Goal: Task Accomplishment & Management: Use online tool/utility

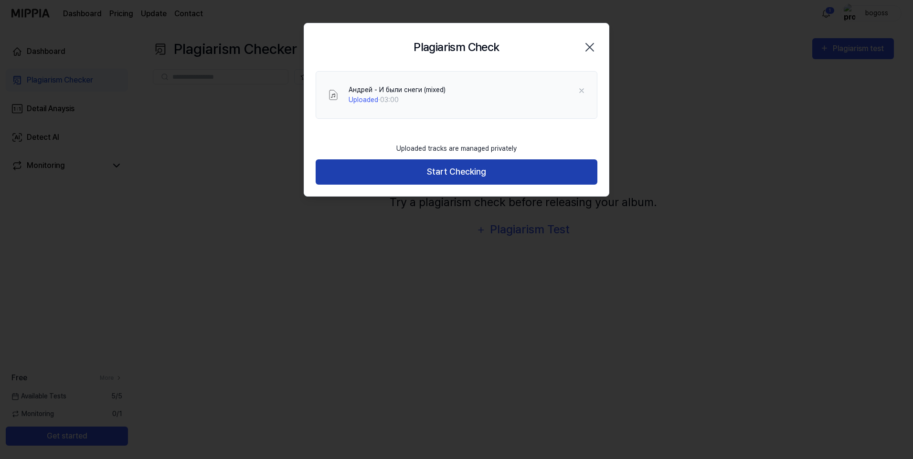
click at [459, 176] on button "Start Checking" at bounding box center [457, 171] width 282 height 25
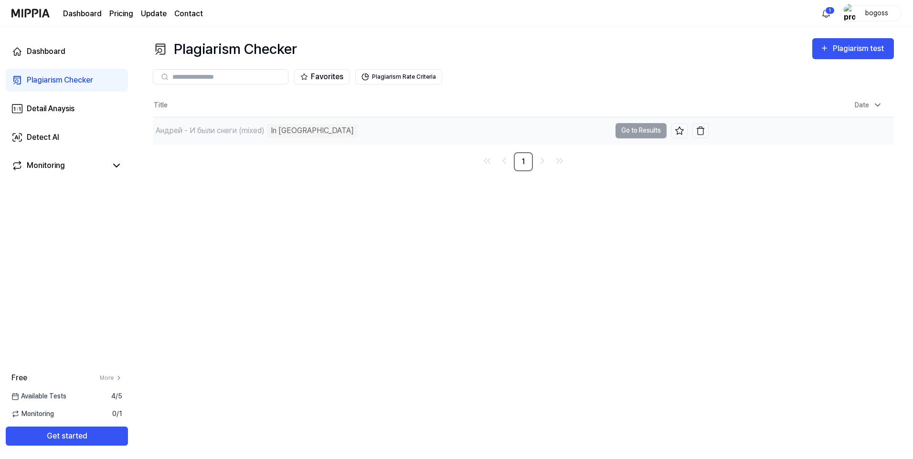
click at [642, 134] on td "Андрей - И были снеги (mixed) In Queue Go to Results" at bounding box center [431, 130] width 556 height 27
click at [644, 131] on td "Андрей - И были снеги (mixed) In Queue Go to Results" at bounding box center [431, 130] width 556 height 27
click at [283, 128] on div "In [GEOGRAPHIC_DATA]" at bounding box center [312, 130] width 91 height 13
click at [225, 126] on div "Андрей - И были снеги (mixed)" at bounding box center [210, 130] width 109 height 11
click at [543, 160] on icon "Go to next page" at bounding box center [542, 160] width 11 height 11
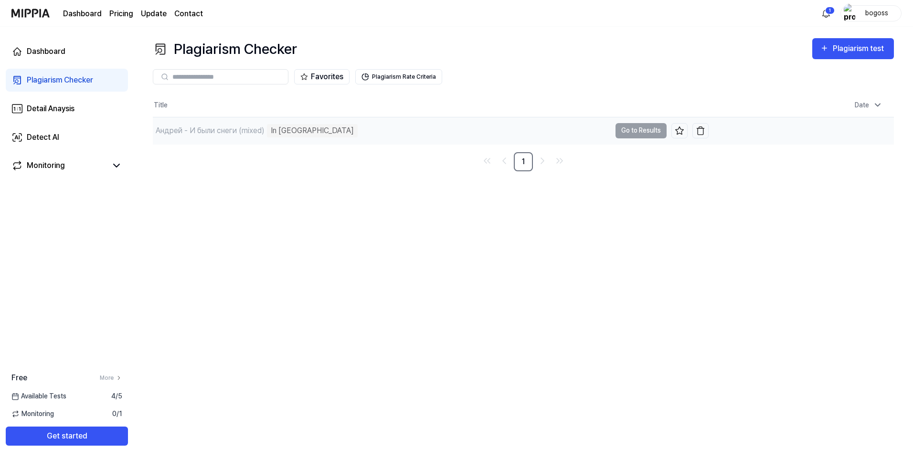
click at [622, 129] on td "Андрей - И были снеги (mixed) In Queue Go to Results" at bounding box center [431, 130] width 556 height 27
click at [337, 77] on button "Favorites" at bounding box center [321, 76] width 55 height 15
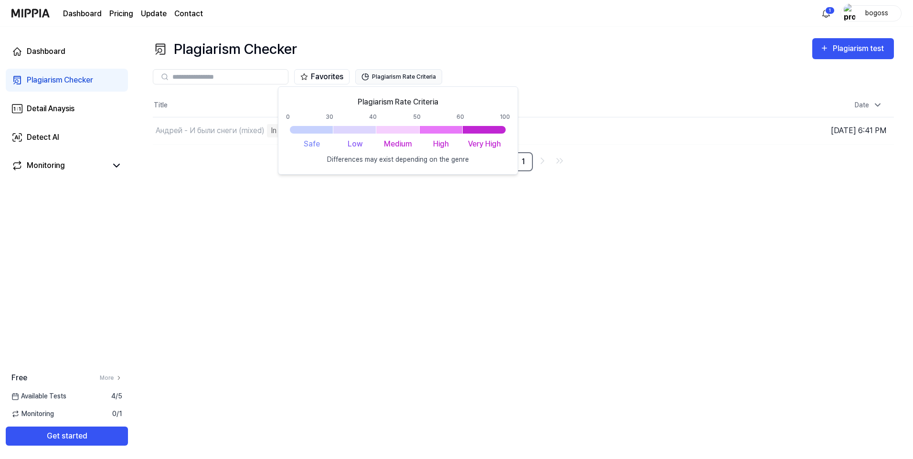
click at [416, 77] on button "Plagiarism Rate Criteria" at bounding box center [398, 76] width 87 height 15
drag, startPoint x: 471, startPoint y: 159, endPoint x: 292, endPoint y: 124, distance: 182.1
click at [292, 124] on div "Plagiarism Rate Criteria 0 30 40 50 60 100 Safe Low Medium High Very High Diffe…" at bounding box center [398, 130] width 224 height 68
drag, startPoint x: 292, startPoint y: 124, endPoint x: 362, endPoint y: 141, distance: 71.8
drag, startPoint x: 362, startPoint y: 141, endPoint x: 447, endPoint y: 96, distance: 96.8
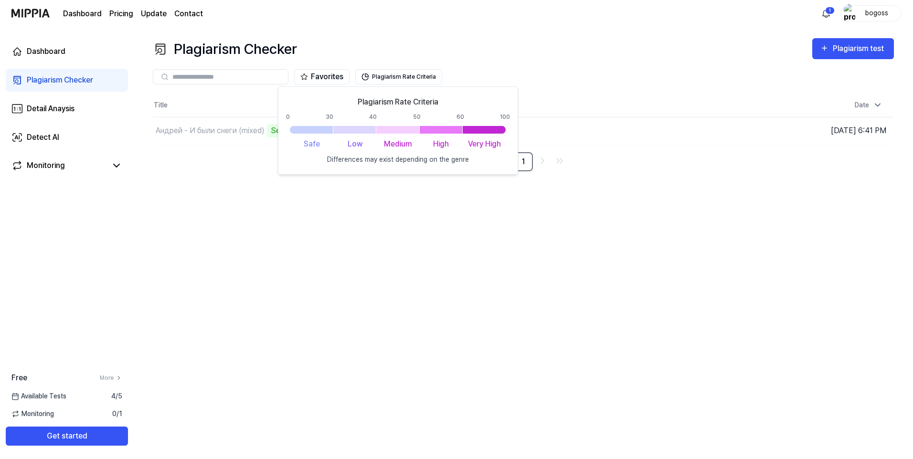
click at [447, 96] on div "Plagiarism Rate Criteria 0 30 40 50 60 100 Safe Low Medium High Very High Diffe…" at bounding box center [398, 130] width 240 height 88
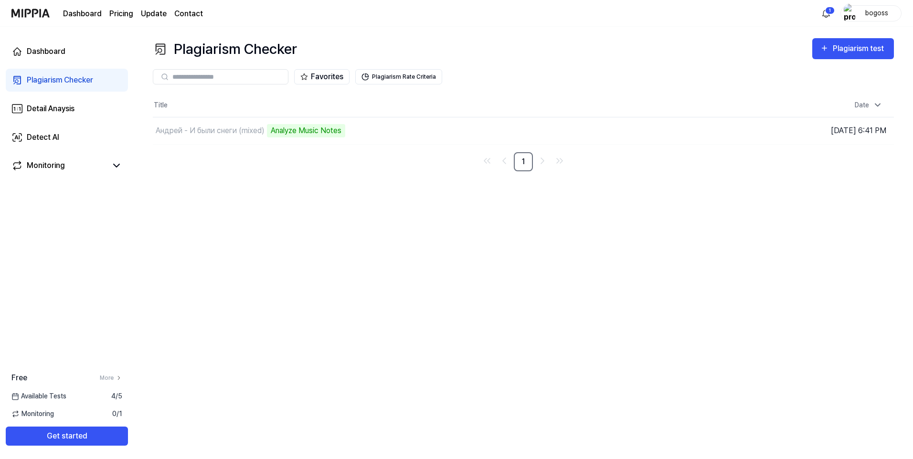
click at [479, 215] on div "Plagiarism Checker Plagiarism test Plagiarism Checker Detail Analysis Detect AI…" at bounding box center [523, 243] width 779 height 433
click at [835, 16] on div "1 bogoss" at bounding box center [860, 13] width 83 height 16
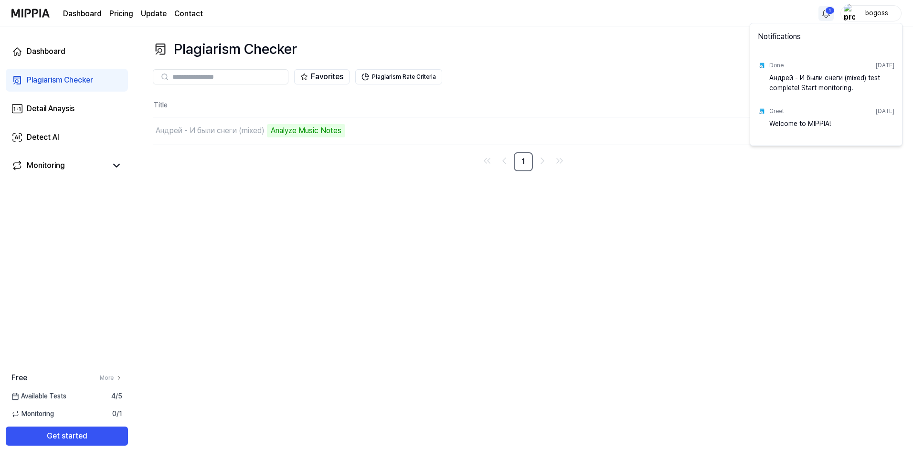
click at [829, 13] on html "Dashboard Pricing Update Contact 1 bogoss Dashboard Plagiarism Checker Detail A…" at bounding box center [456, 229] width 913 height 459
click at [733, 182] on html "Dashboard Pricing Update Contact bogoss Dashboard Plagiarism Checker Detail Ana…" at bounding box center [456, 229] width 913 height 459
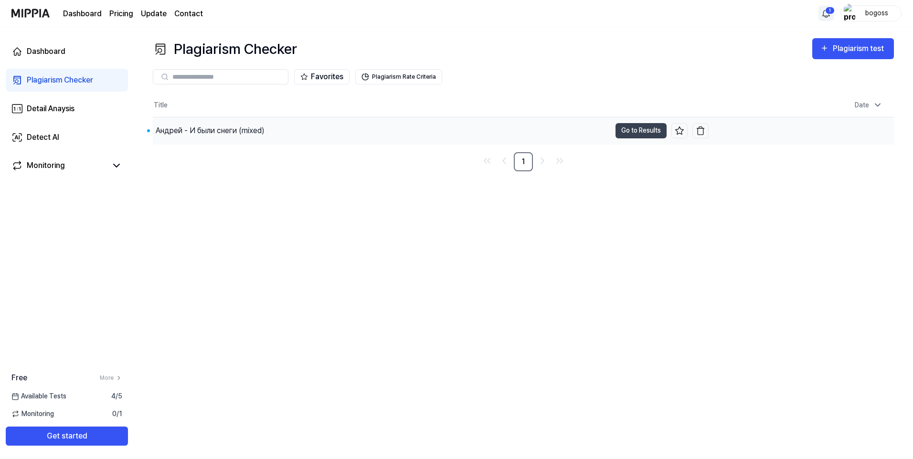
click at [221, 128] on div "Андрей - И были снеги (mixed)" at bounding box center [210, 130] width 109 height 11
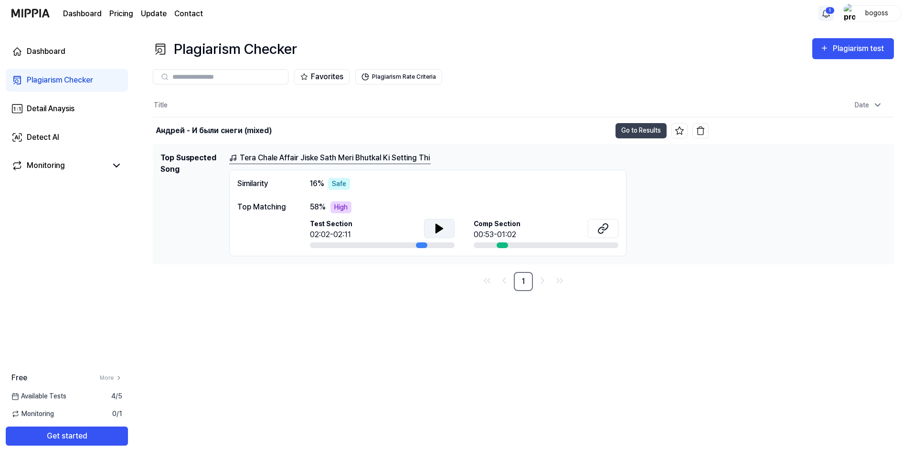
click at [435, 230] on icon at bounding box center [439, 228] width 11 height 11
drag, startPoint x: 444, startPoint y: 157, endPoint x: 428, endPoint y: 159, distance: 15.9
click at [428, 159] on div "Tera Chale Affair Jiske Sath Meri Bhutkal Ki Setting Thi" at bounding box center [557, 158] width 657 height 12
drag, startPoint x: 428, startPoint y: 159, endPoint x: 404, endPoint y: 159, distance: 23.4
copy link "Tera Chale Affair Jiske Sath [PERSON_NAME] Ki Setting Th"
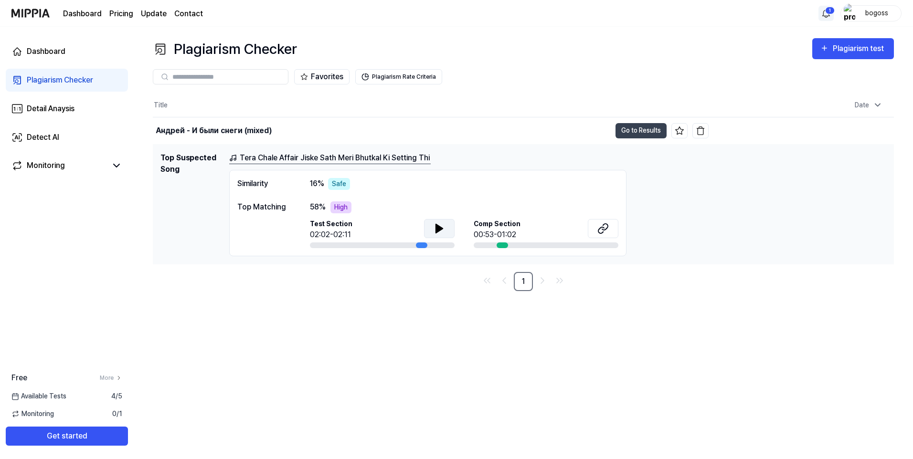
click at [683, 173] on div "Tera Chale Affair Jiske Sath Meri Bhutkal Ki Setting Thi Similarity 16 % Safe T…" at bounding box center [557, 204] width 657 height 104
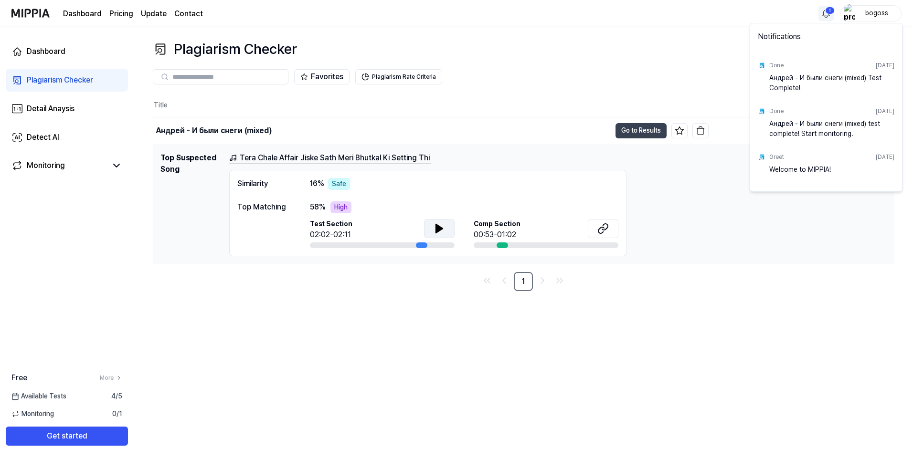
click at [830, 15] on html "Dashboard Pricing Update Contact 1 bogoss Dashboard Plagiarism Checker Detail A…" at bounding box center [456, 229] width 913 height 459
click at [670, 307] on html "Dashboard Pricing Update Contact bogoss Dashboard Plagiarism Checker Detail Ana…" at bounding box center [456, 229] width 913 height 459
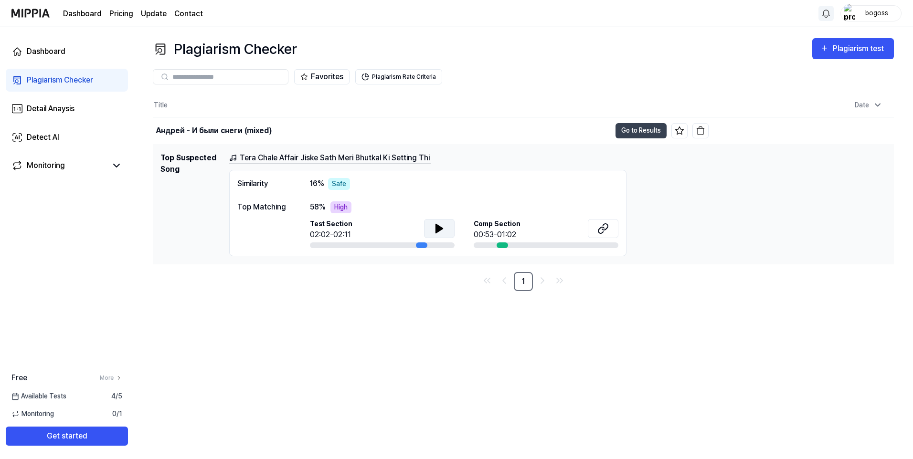
drag, startPoint x: 340, startPoint y: 208, endPoint x: 316, endPoint y: 277, distance: 73.2
click at [316, 277] on nav "1" at bounding box center [523, 281] width 741 height 19
click at [602, 230] on icon at bounding box center [602, 228] width 11 height 11
